Goal: Information Seeking & Learning: Compare options

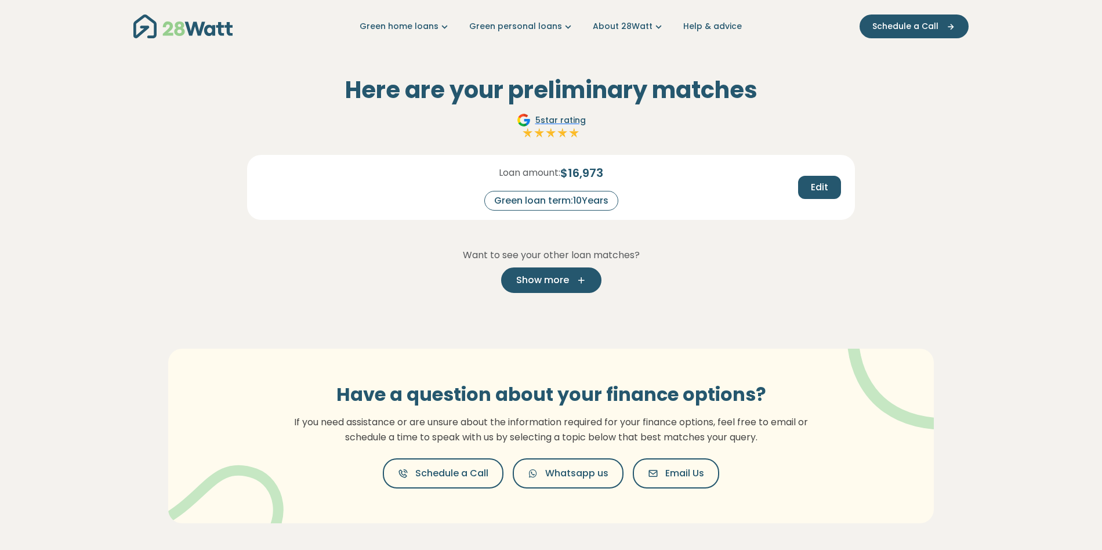
click at [558, 281] on span "Show more" at bounding box center [542, 280] width 53 height 14
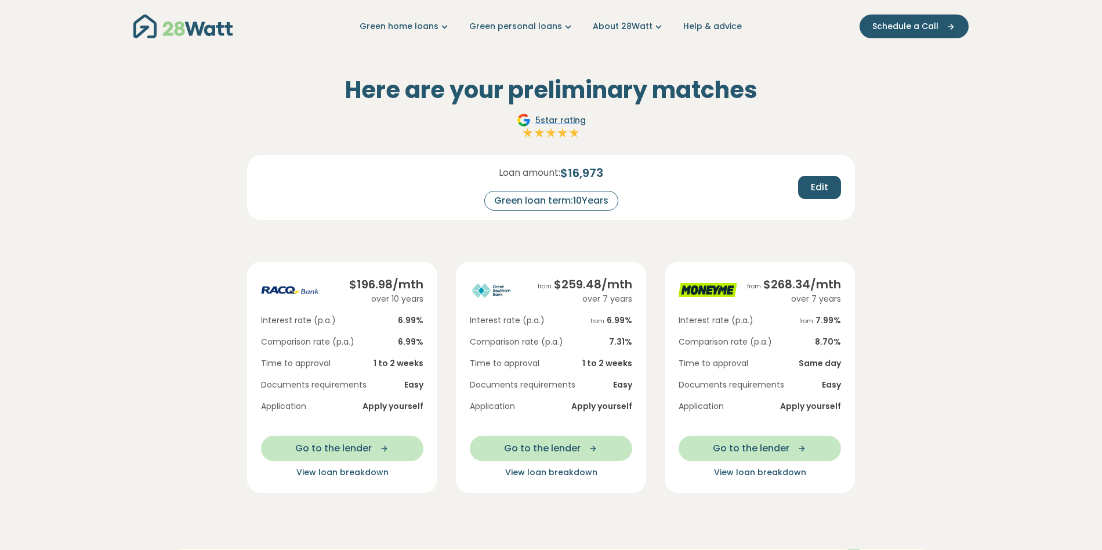
drag, startPoint x: 607, startPoint y: 235, endPoint x: 442, endPoint y: 238, distance: 165.4
click at [444, 238] on div "Here are your preliminary matches 5 star rating Loan amount: $ 16,973 Green loa…" at bounding box center [551, 284] width 608 height 417
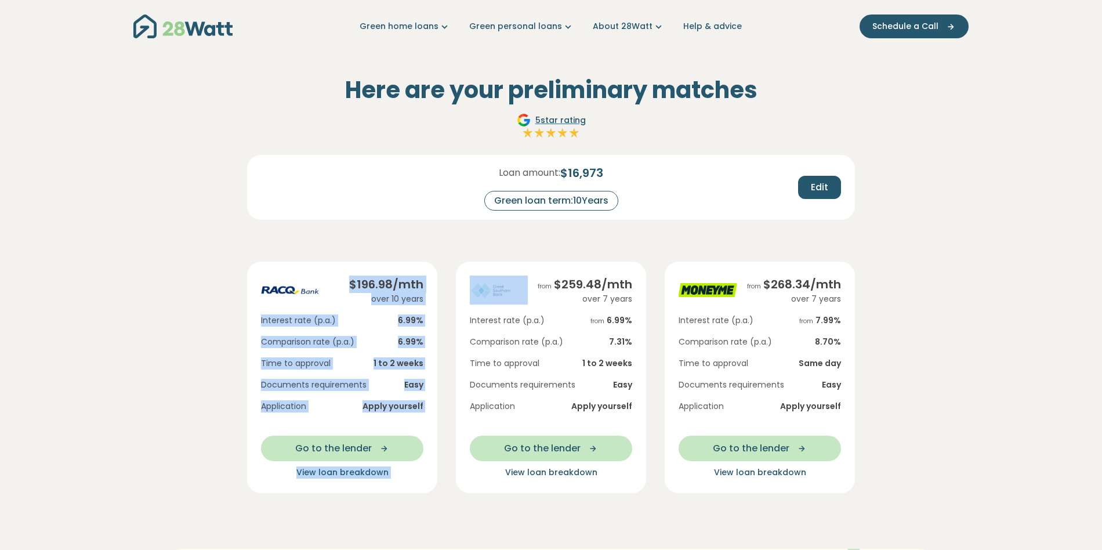
click at [411, 249] on div "$ 196.98 /mth over 10 years Interest rate (p.a.) 6.99 % Comparison rate (p.a.) …" at bounding box center [551, 368] width 627 height 250
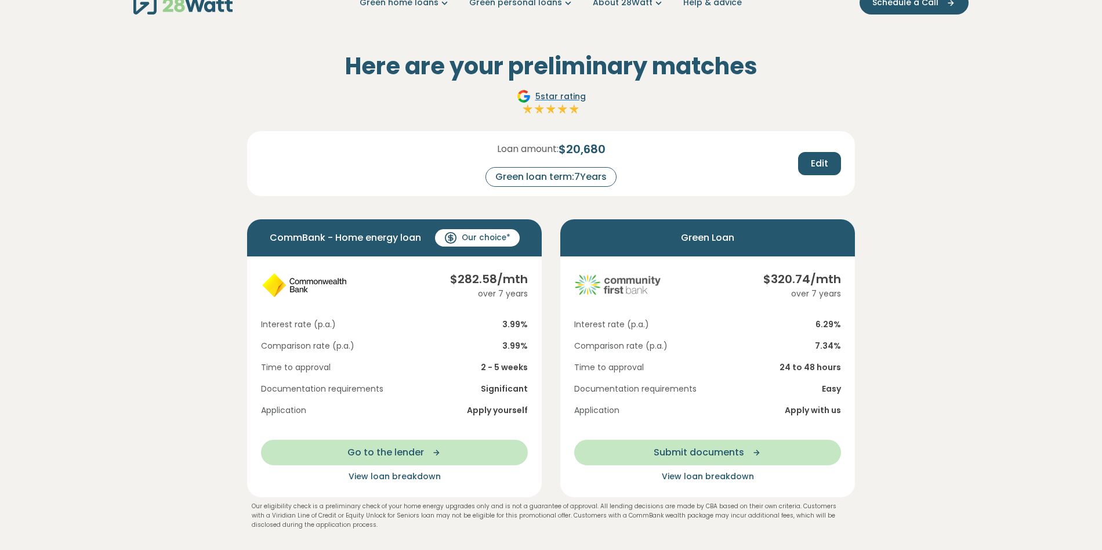
scroll to position [37, 0]
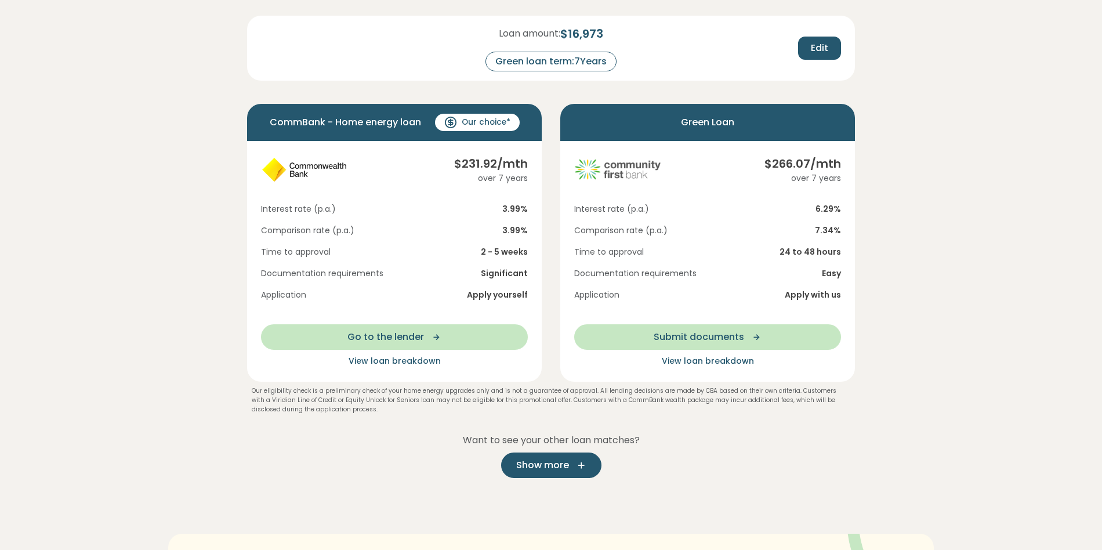
click at [547, 464] on span "Show more" at bounding box center [542, 465] width 53 height 14
